Goal: Transaction & Acquisition: Purchase product/service

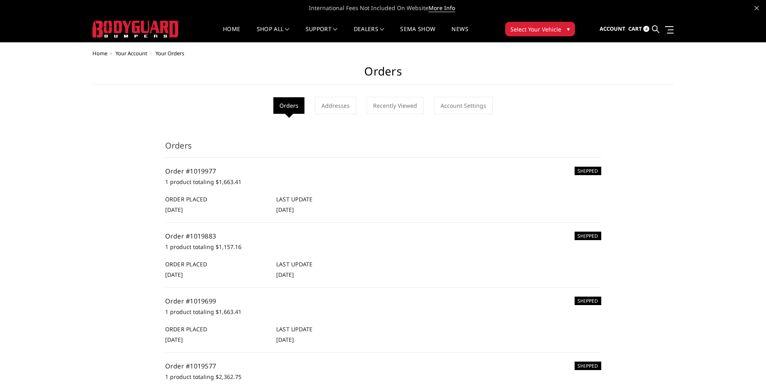
click at [555, 27] on span "Select Your Vehicle" at bounding box center [535, 29] width 51 height 8
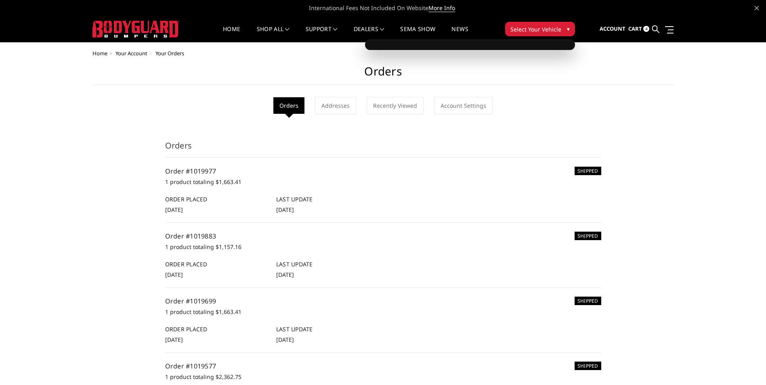
click at [564, 25] on button "Select Your Vehicle ▾" at bounding box center [540, 29] width 70 height 15
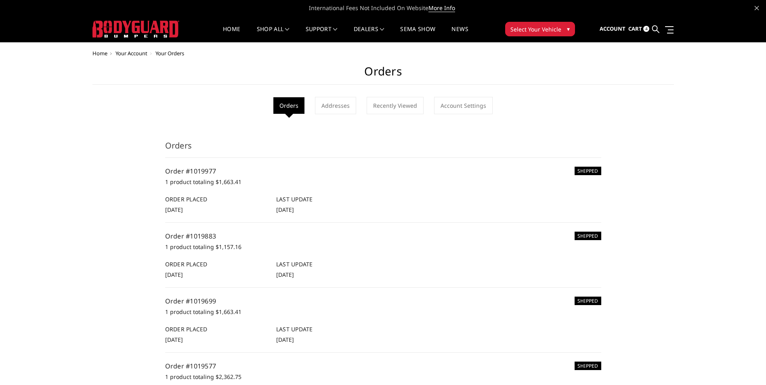
click at [564, 25] on button "Select Your Vehicle ▾" at bounding box center [540, 29] width 70 height 15
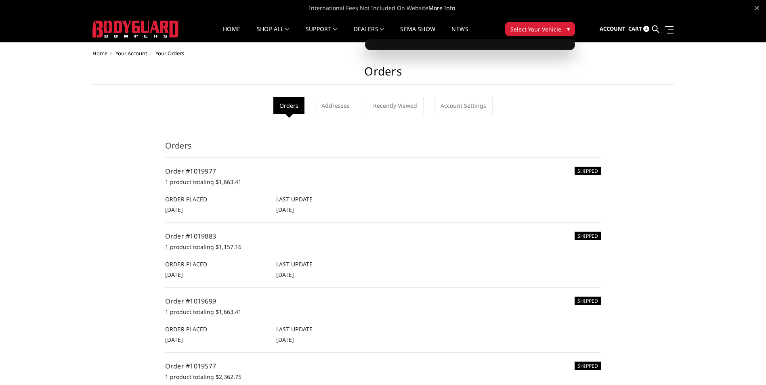
click at [158, 26] on img at bounding box center [135, 29] width 87 height 17
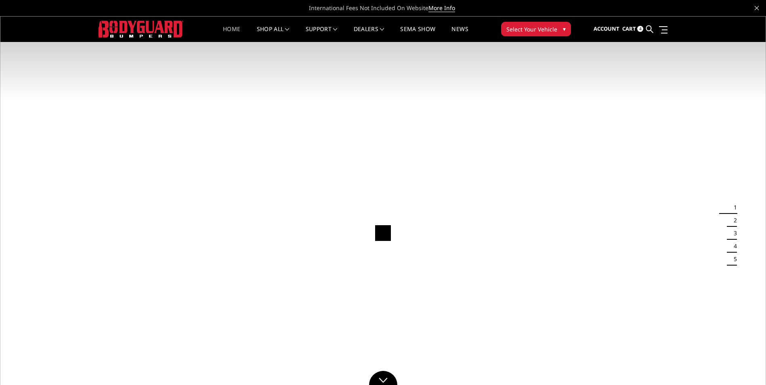
click at [563, 28] on span "▾" at bounding box center [564, 29] width 3 height 8
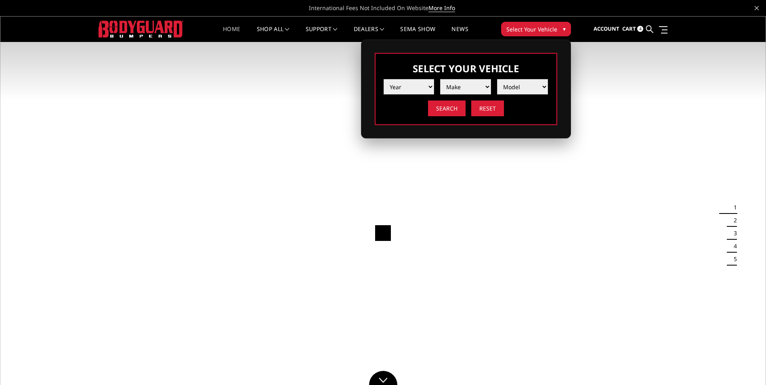
click at [413, 97] on div "Year 2025 2024 2023 2022 2021 2020 2019 2018 2017 2016 2015 2014 2013 2012 2011…" at bounding box center [465, 94] width 165 height 43
click at [415, 91] on select "Year 2025 2024 2023 2022 2021 2020 2019 2018 2017 2016 2015 2014 2013 2012 2011…" at bounding box center [408, 86] width 51 height 15
select select "yr_2021"
click at [383, 79] on select "Year 2025 2024 2023 2022 2021 2020 2019 2018 2017 2016 2015 2014 2013 2012 2011…" at bounding box center [408, 86] width 51 height 15
click at [465, 87] on img at bounding box center [465, 87] width 12 height 12
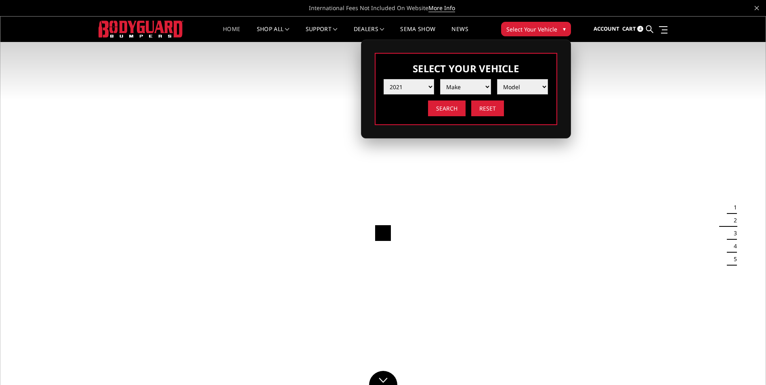
click at [519, 87] on select "Model" at bounding box center [522, 86] width 51 height 15
click at [475, 88] on select "Make Chevrolet Ford GMC Ram Toyota" at bounding box center [465, 86] width 51 height 15
select select "mk_ram"
click at [440, 79] on select "Make Chevrolet Ford GMC Ram Toyota" at bounding box center [465, 86] width 51 height 15
click at [523, 89] on select "Model 1500 6-Lug 1500 Rebel 2500 / 3500 4500 / 5500 TRX" at bounding box center [522, 86] width 51 height 15
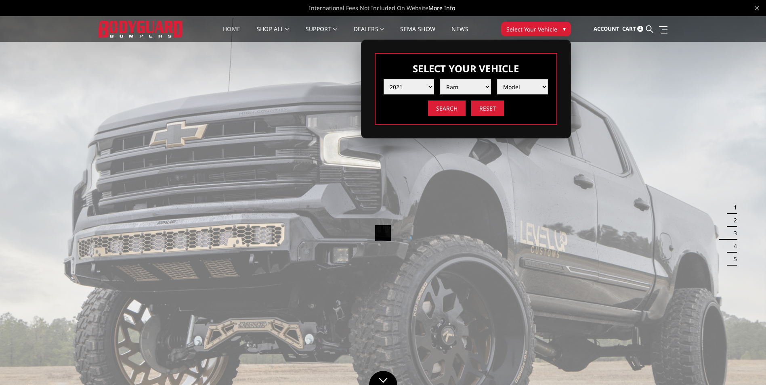
select select "md_2500-3500"
click at [497, 79] on select "Model 1500 6-Lug 1500 Rebel 2500 / 3500 4500 / 5500 TRX" at bounding box center [522, 86] width 51 height 15
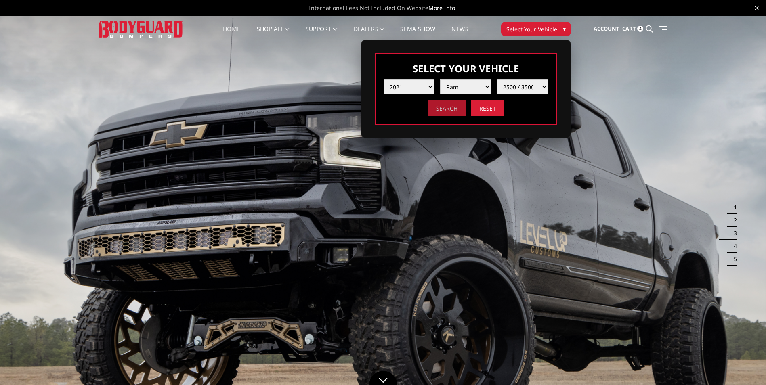
click at [452, 106] on input "Search" at bounding box center [447, 108] width 38 height 16
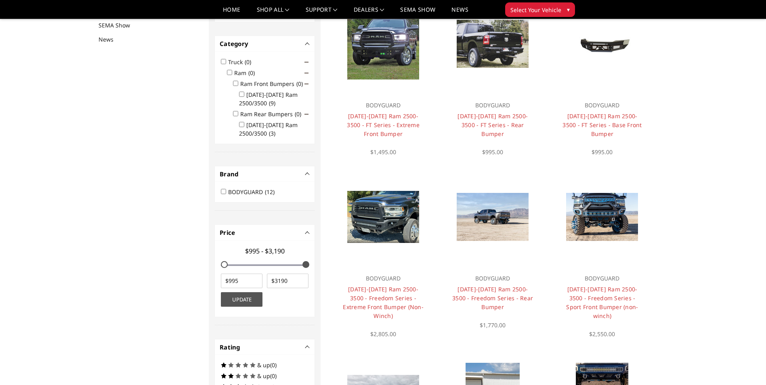
scroll to position [105, 0]
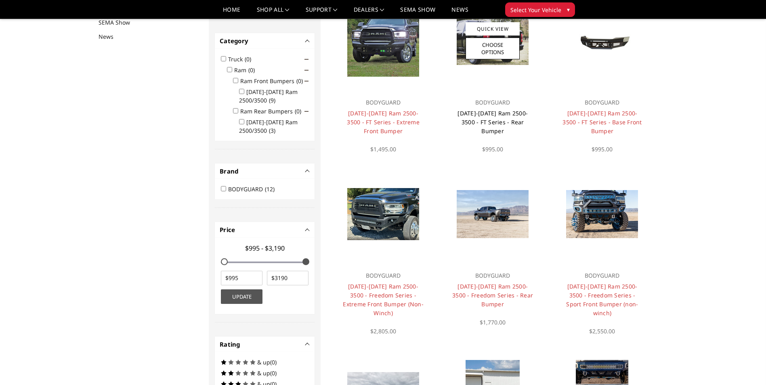
click at [509, 112] on link "2019-2026 Ram 2500-3500 - FT Series - Rear Bumper" at bounding box center [492, 121] width 70 height 25
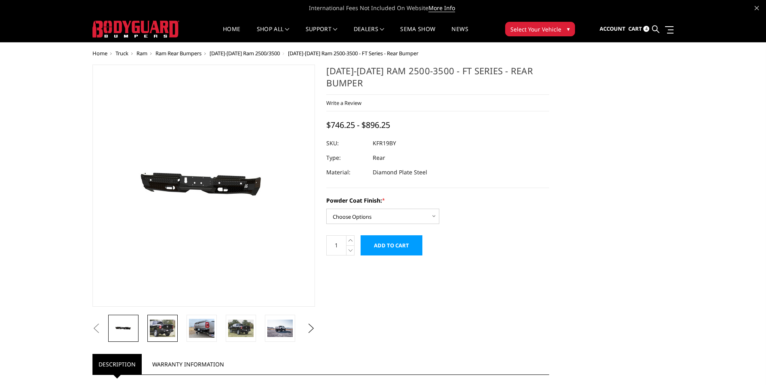
click at [157, 333] on img at bounding box center [162, 328] width 25 height 17
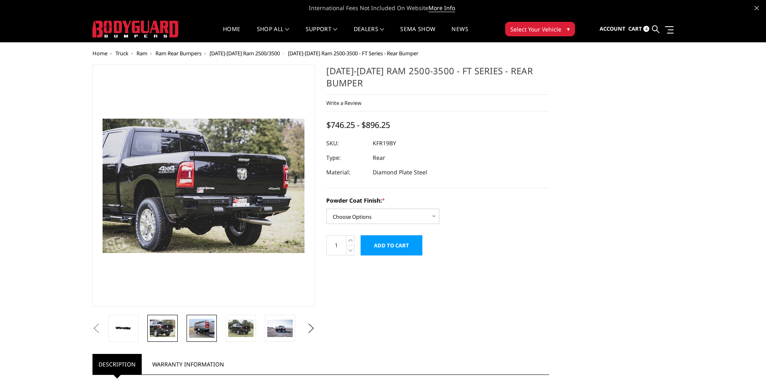
click at [209, 332] on img at bounding box center [201, 328] width 25 height 19
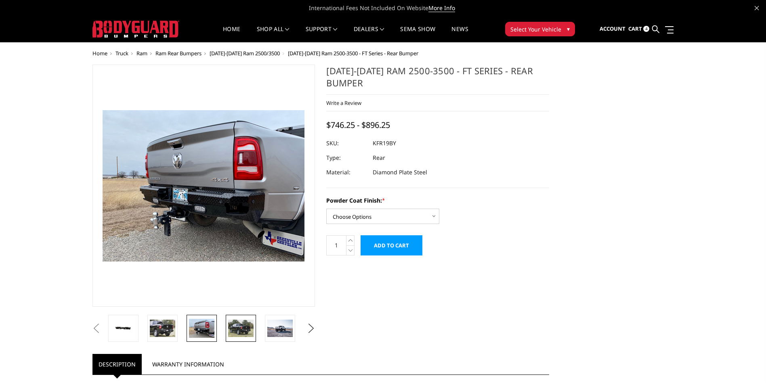
click at [237, 329] on img at bounding box center [240, 328] width 25 height 17
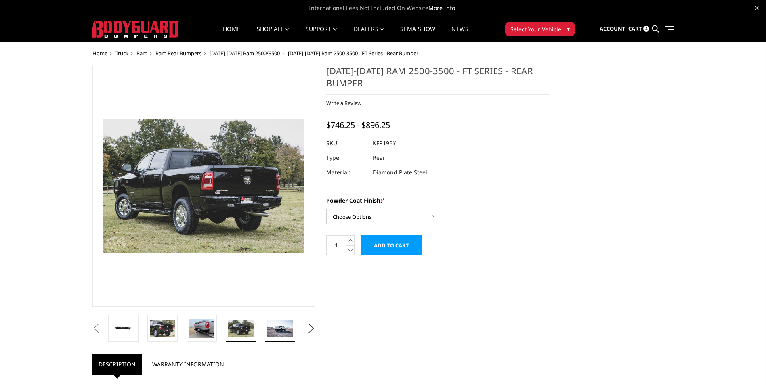
click at [279, 331] on img at bounding box center [279, 328] width 25 height 17
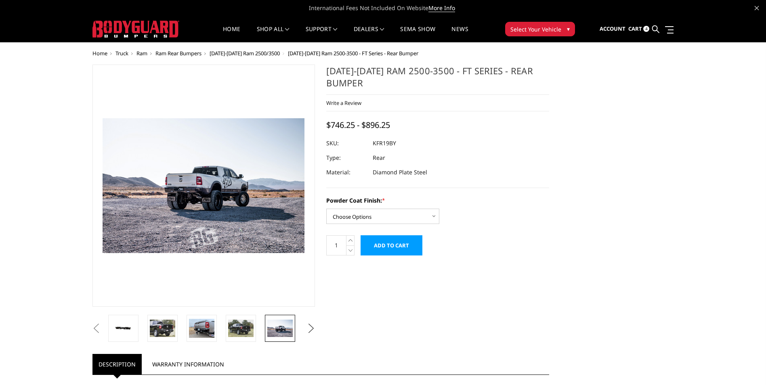
click at [312, 330] on button "Next" at bounding box center [311, 328] width 12 height 12
click at [278, 331] on img at bounding box center [279, 328] width 25 height 19
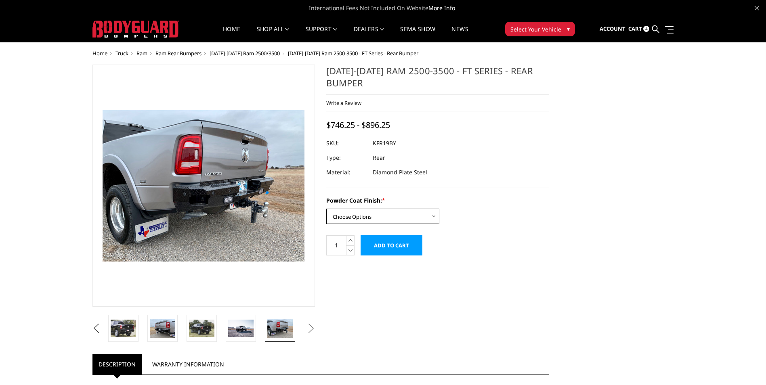
click at [431, 222] on select "Choose Options Bare Metal Gloss Black Powder Coat Textured Black Powder Coat" at bounding box center [382, 216] width 113 height 15
select select "3415"
click at [326, 209] on select "Choose Options Bare Metal Gloss Black Powder Coat Textured Black Powder Coat" at bounding box center [382, 216] width 113 height 15
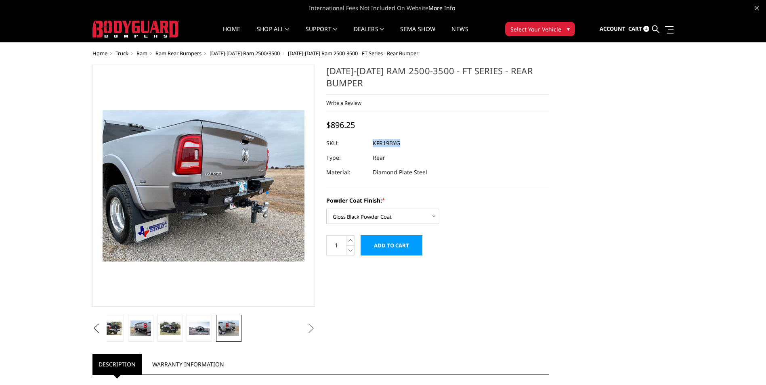
drag, startPoint x: 373, startPoint y: 143, endPoint x: 402, endPoint y: 144, distance: 29.1
click at [402, 144] on dl "SKU: KFR19BYG UPC: Type: Rear Material: Diamond Plate Steel" at bounding box center [437, 158] width 223 height 44
copy dl "KFR19BYG UPC:"
click at [145, 55] on span "Ram" at bounding box center [141, 53] width 11 height 7
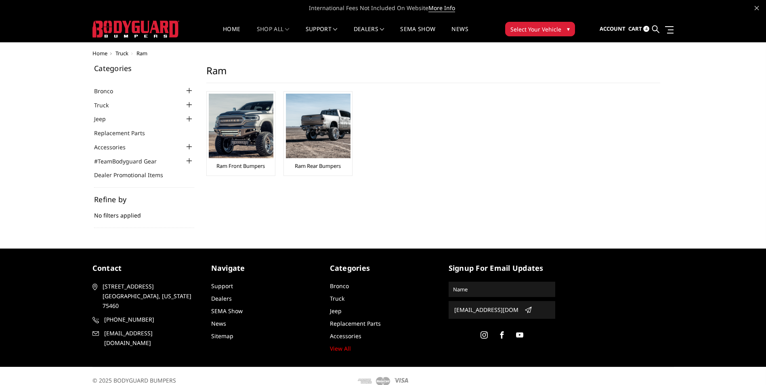
click at [559, 28] on button "Select Your Vehicle ▾" at bounding box center [540, 29] width 70 height 15
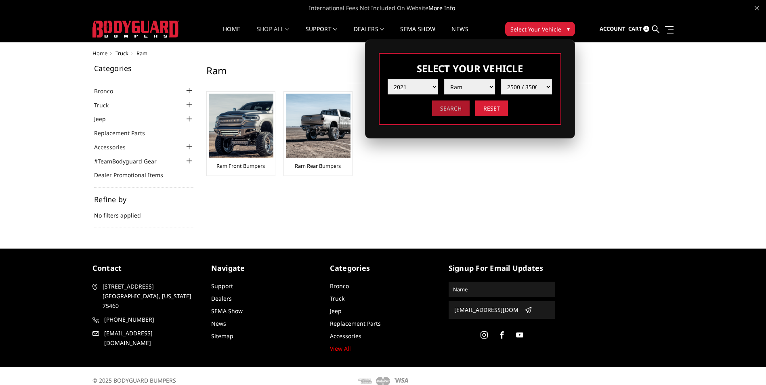
click at [446, 112] on input "Search" at bounding box center [451, 108] width 38 height 16
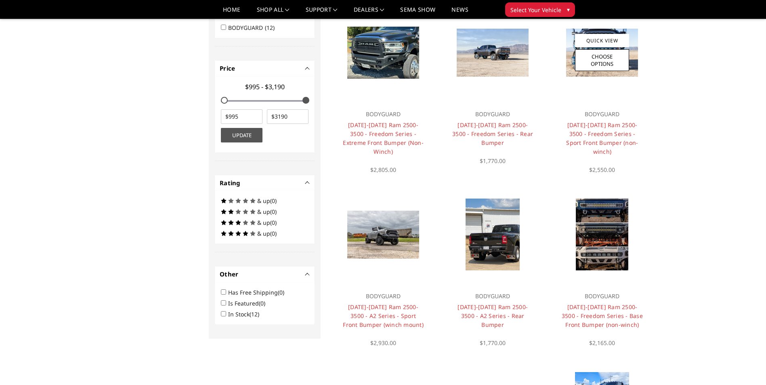
scroll to position [307, 0]
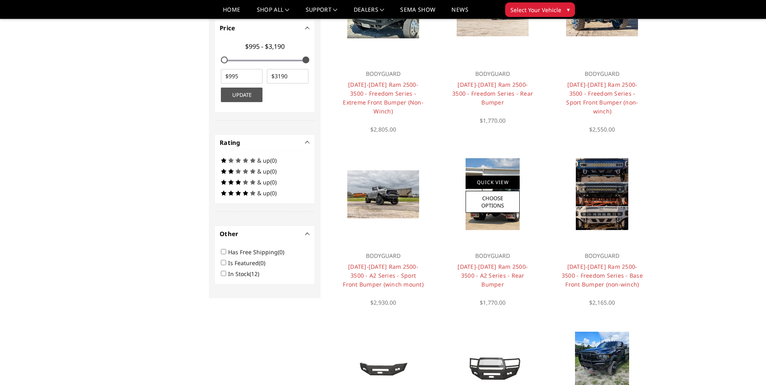
click at [502, 176] on link "Quick View" at bounding box center [492, 182] width 54 height 13
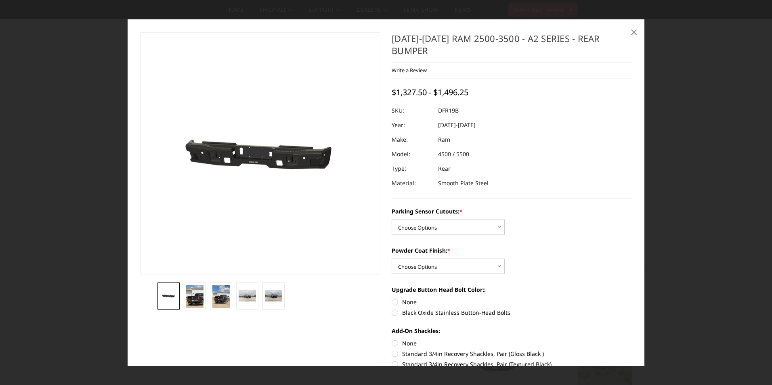
click at [630, 37] on span "×" at bounding box center [633, 31] width 7 height 17
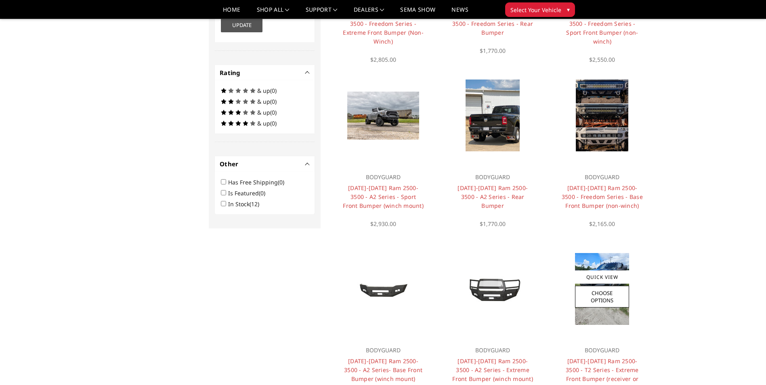
scroll to position [347, 0]
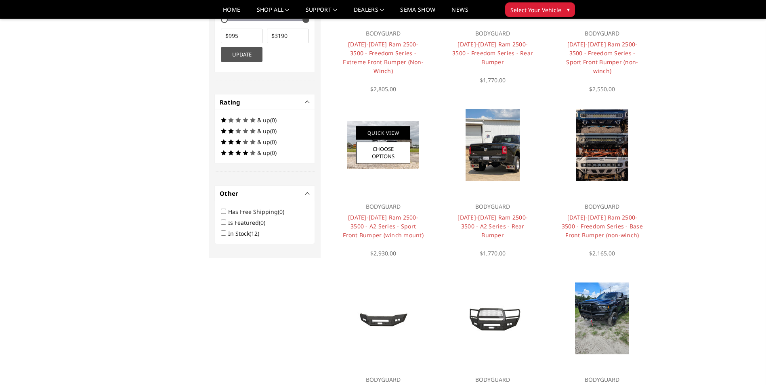
click at [397, 137] on link "Quick View" at bounding box center [383, 132] width 54 height 13
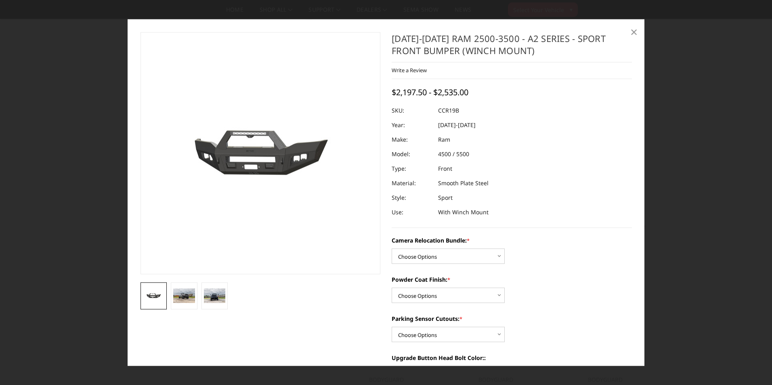
click at [634, 32] on span "×" at bounding box center [633, 31] width 7 height 17
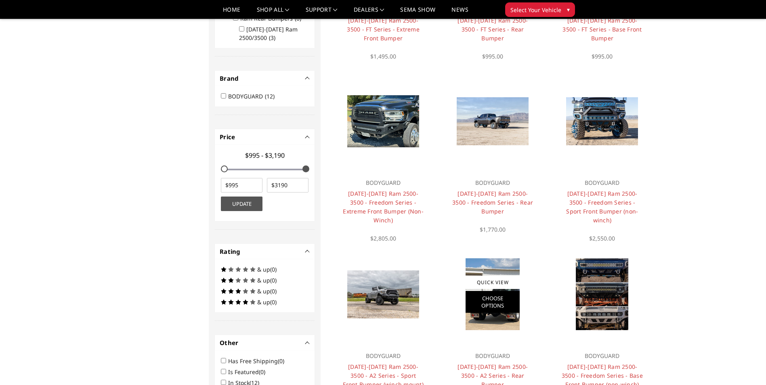
scroll to position [186, 0]
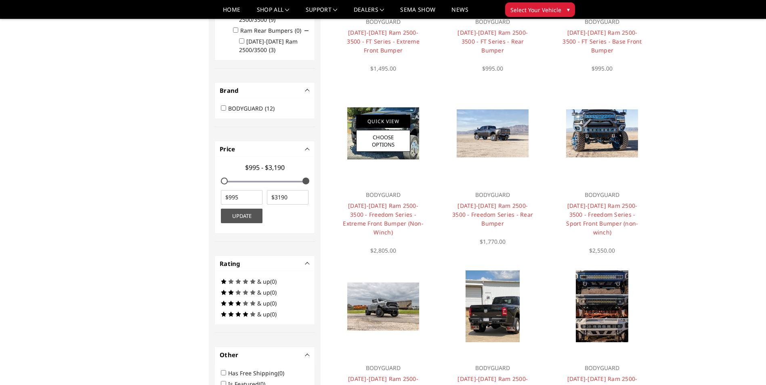
click at [389, 117] on link "Quick View" at bounding box center [383, 121] width 54 height 13
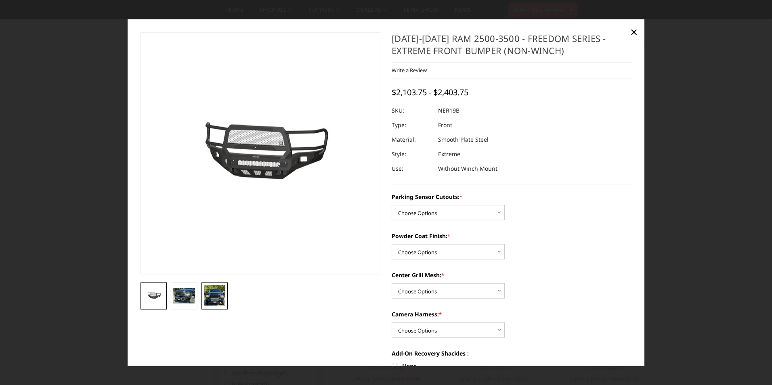
click at [218, 298] on img at bounding box center [215, 295] width 22 height 21
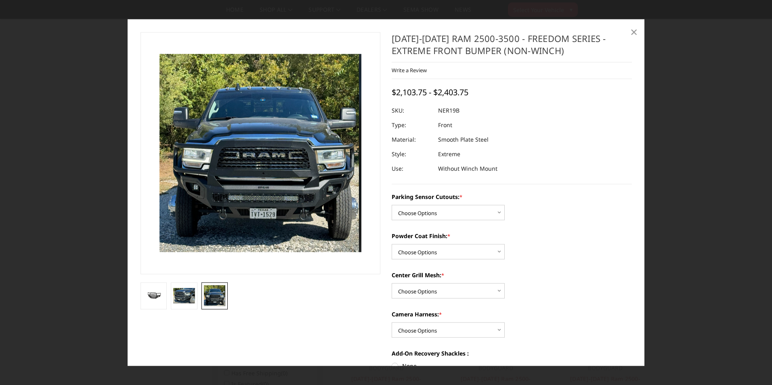
click at [627, 34] on link "×" at bounding box center [633, 31] width 13 height 13
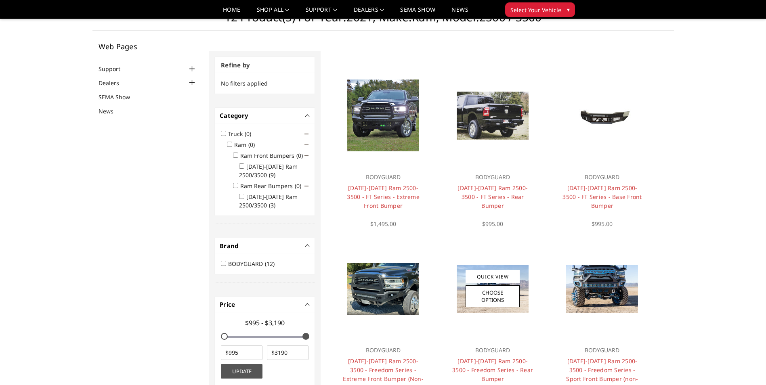
scroll to position [24, 0]
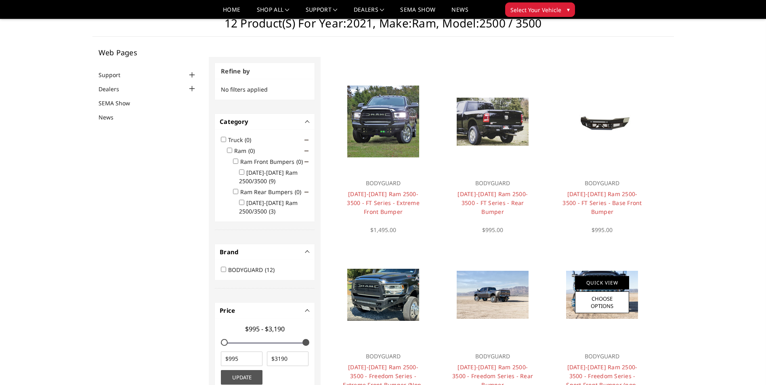
click at [596, 285] on link "Quick View" at bounding box center [602, 282] width 54 height 13
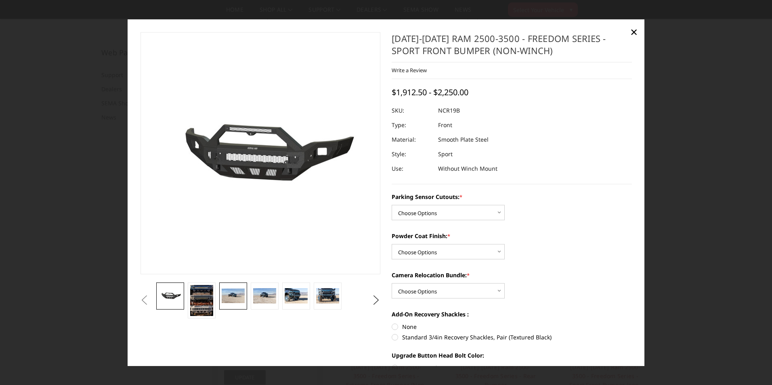
click at [237, 296] on img at bounding box center [233, 295] width 23 height 15
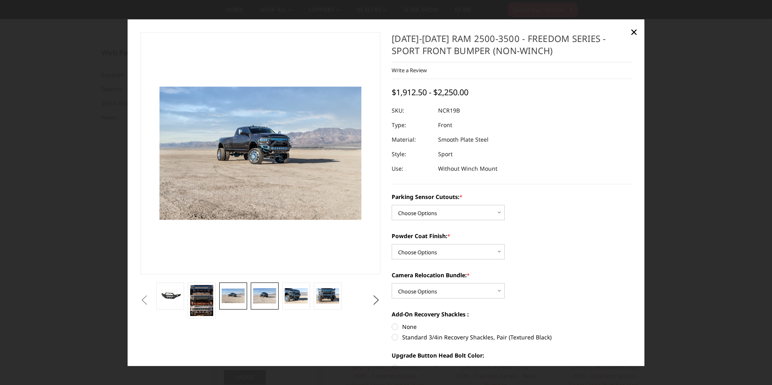
click at [264, 296] on img at bounding box center [264, 295] width 23 height 15
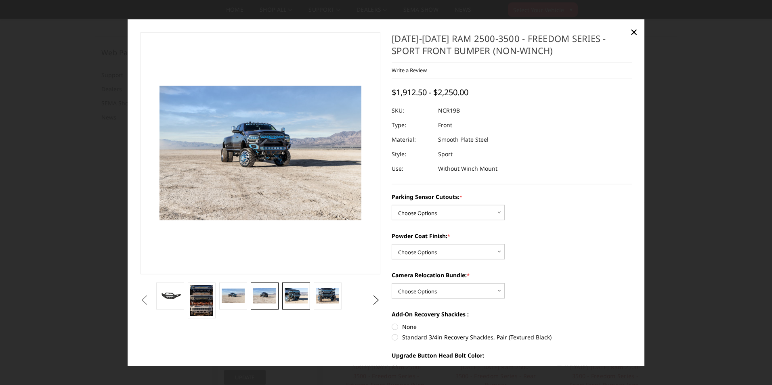
click at [297, 299] on img at bounding box center [296, 295] width 23 height 15
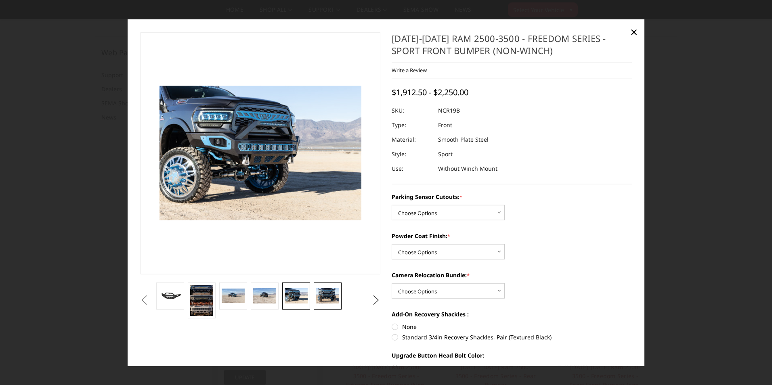
click at [334, 291] on img at bounding box center [327, 295] width 23 height 15
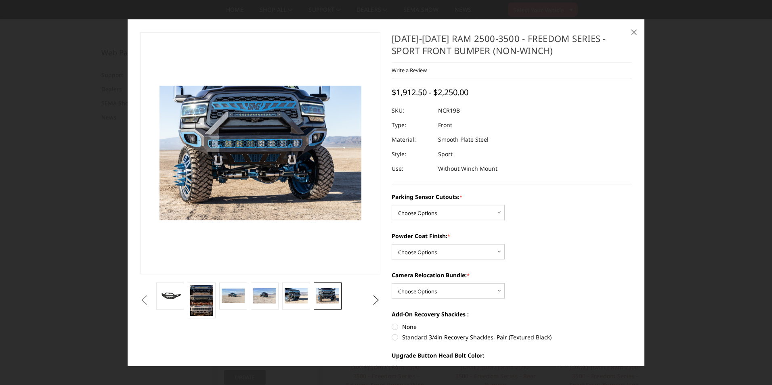
click at [636, 32] on span "×" at bounding box center [633, 31] width 7 height 17
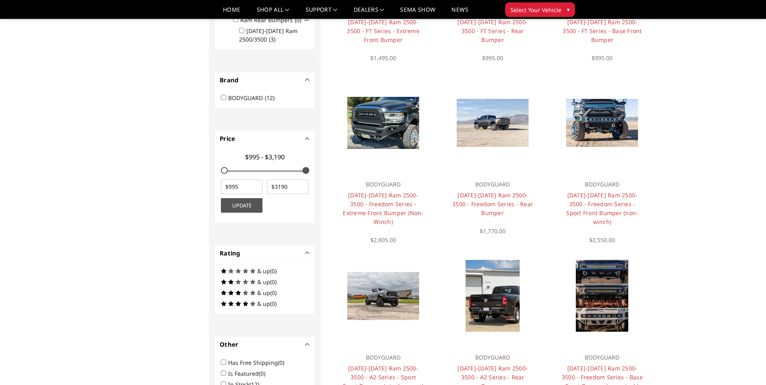
scroll to position [0, 0]
